Goal: Check status: Check status

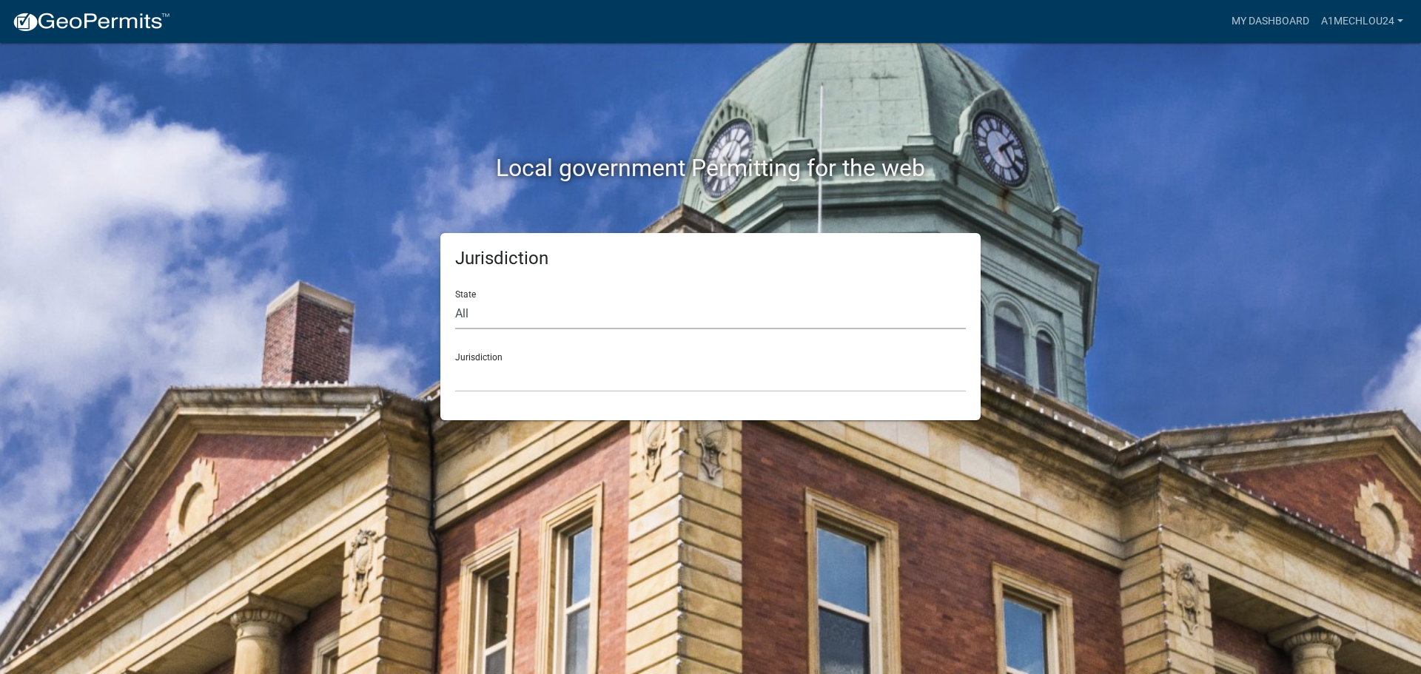
click at [513, 329] on select "All [US_STATE] [US_STATE] [US_STATE] [US_STATE] [US_STATE] [US_STATE] [US_STATE…" at bounding box center [710, 314] width 511 height 30
select select "[US_STATE]"
click at [455, 299] on select "All [US_STATE] [US_STATE] [US_STATE] [US_STATE] [US_STATE] [US_STATE] [US_STATE…" at bounding box center [710, 314] width 511 height 30
click at [489, 384] on select "City of [GEOGRAPHIC_DATA], [US_STATE] City of [GEOGRAPHIC_DATA], [US_STATE] Cit…" at bounding box center [710, 377] width 511 height 30
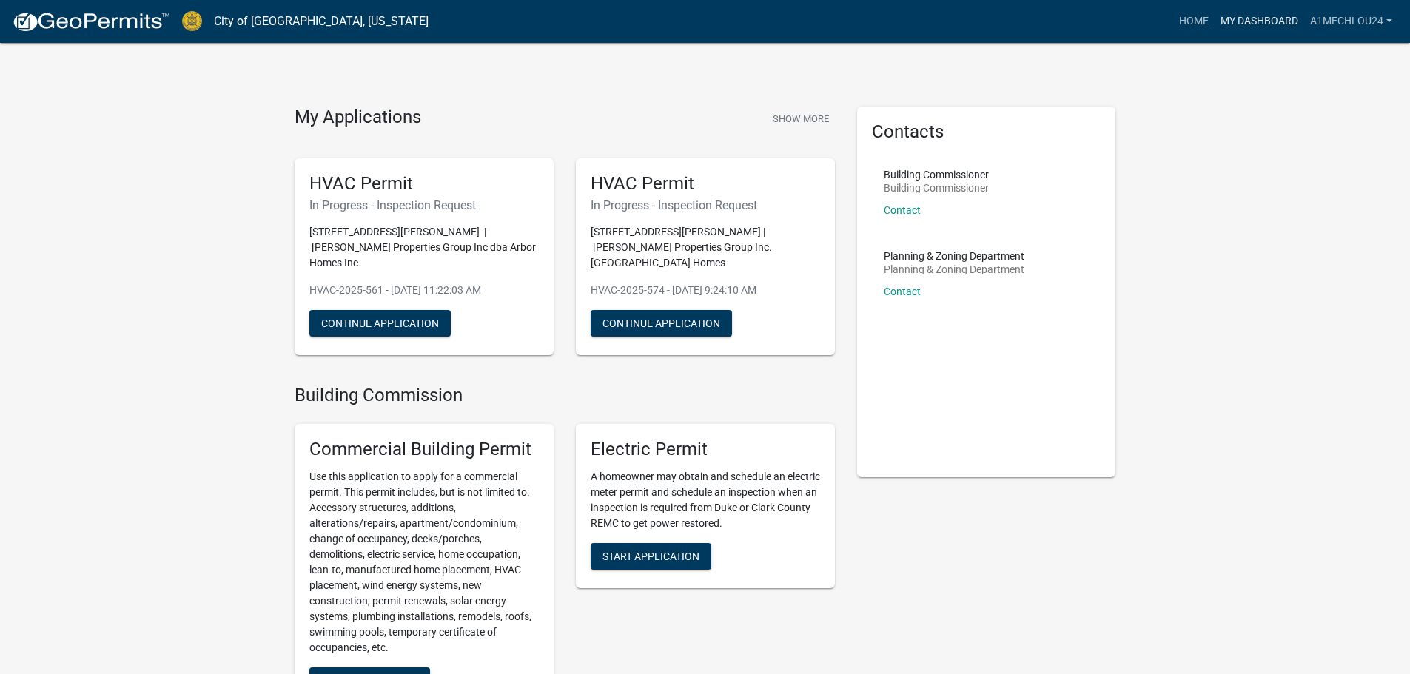
click at [1239, 24] on link "My Dashboard" at bounding box center [1260, 21] width 90 height 28
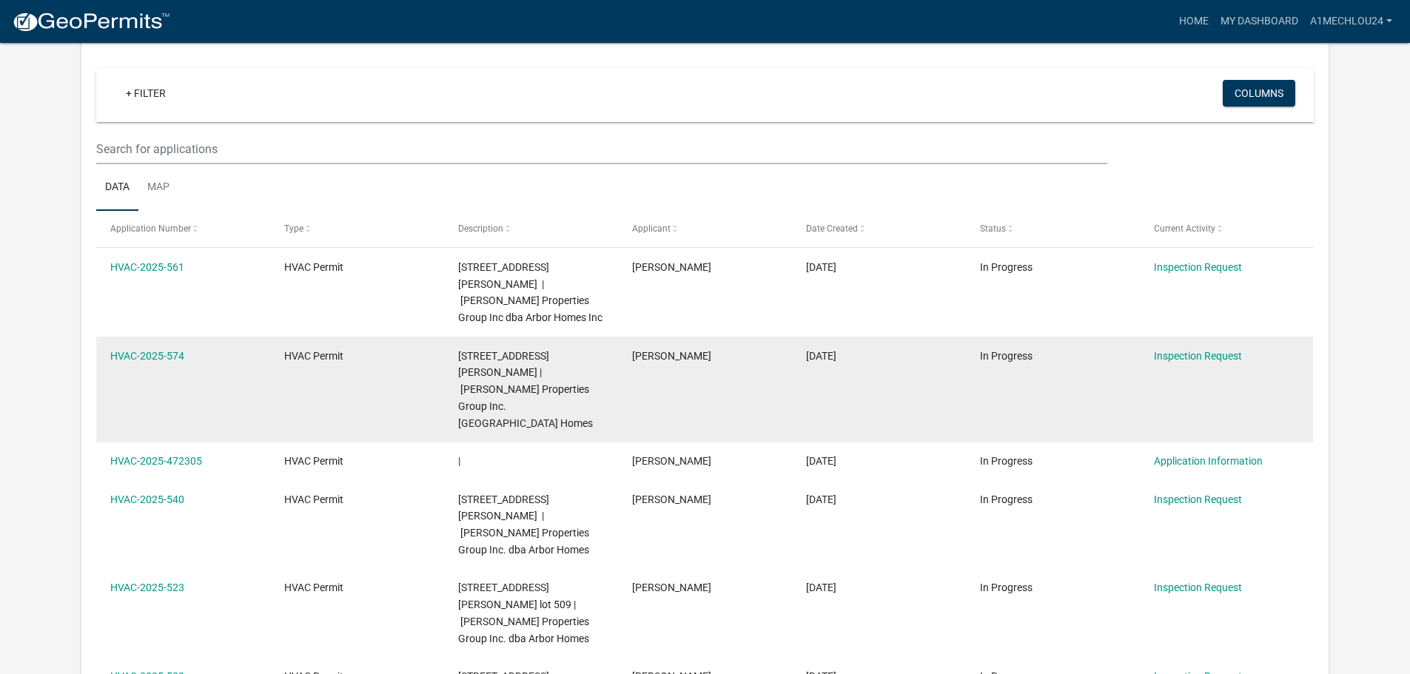
scroll to position [148, 0]
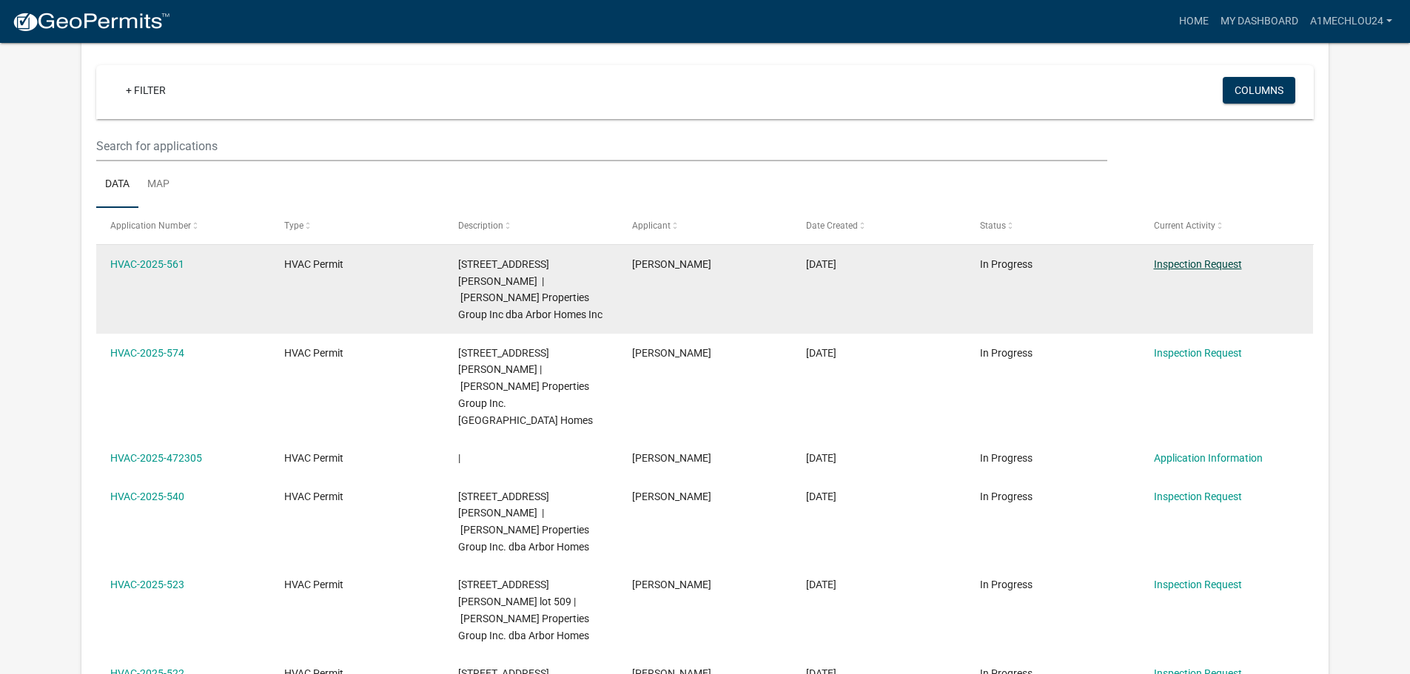
click at [1219, 258] on link "Inspection Request" at bounding box center [1198, 264] width 88 height 12
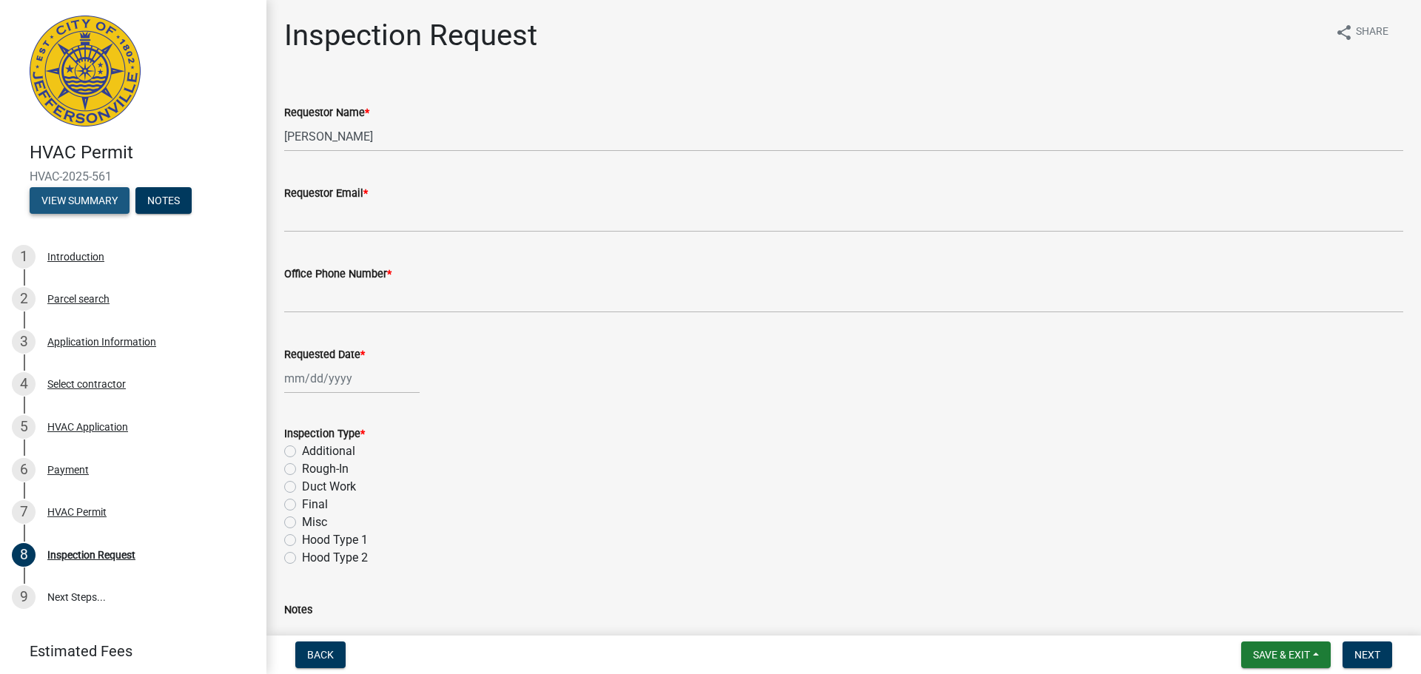
click at [79, 204] on button "View Summary" at bounding box center [80, 200] width 100 height 27
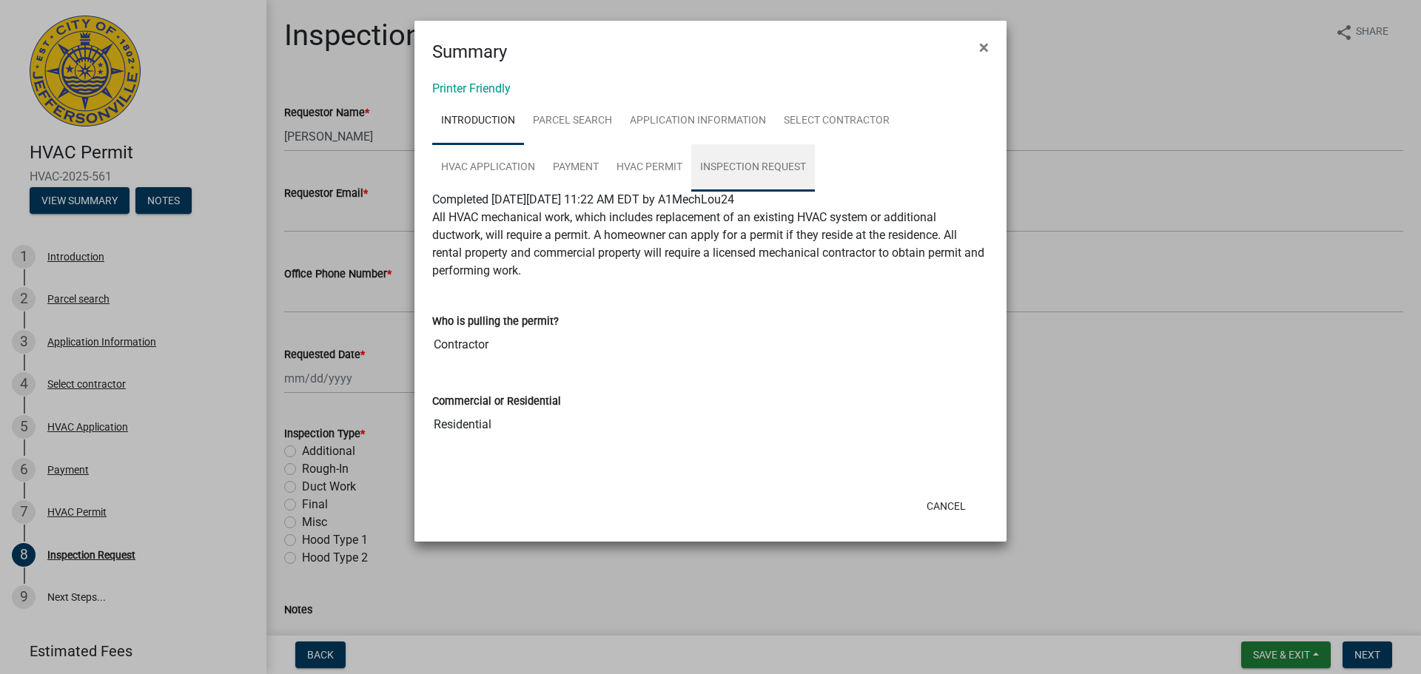
click at [751, 166] on link "Inspection Request" at bounding box center [753, 167] width 124 height 47
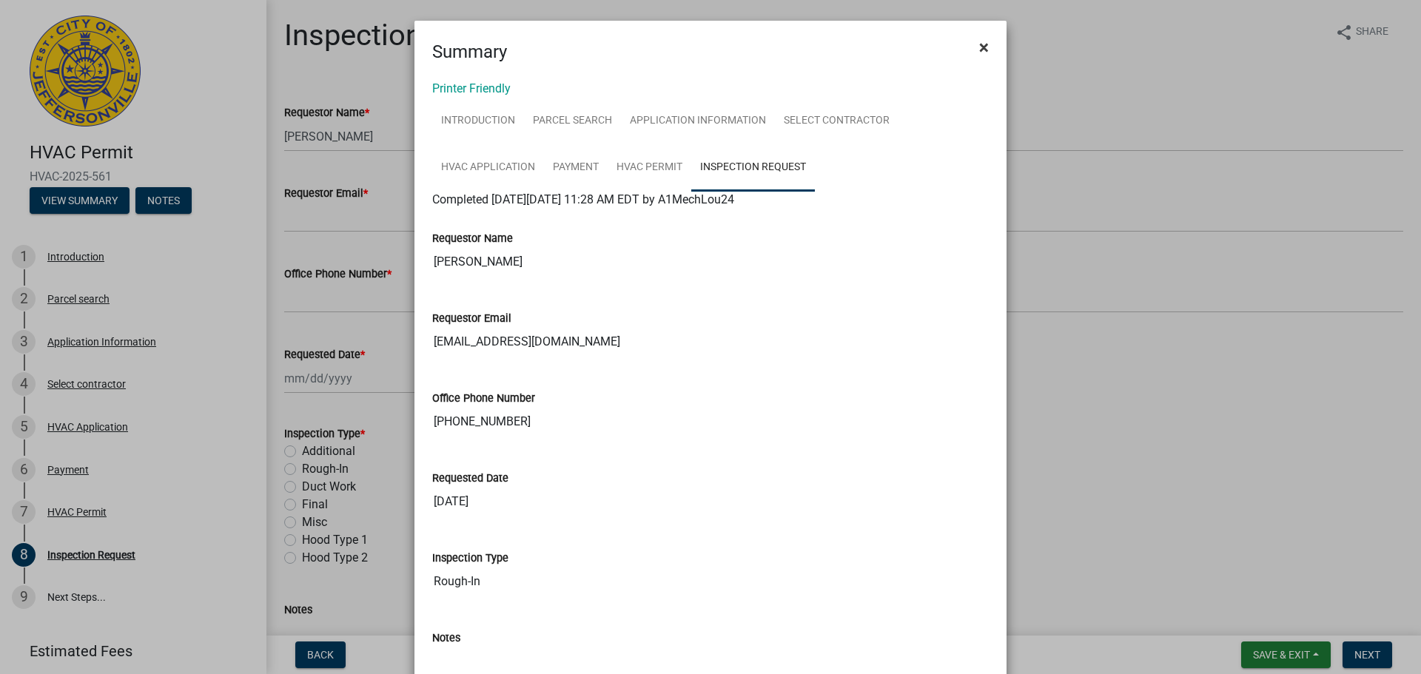
click at [979, 46] on span "×" at bounding box center [984, 47] width 10 height 21
